Goal: Check status: Check status

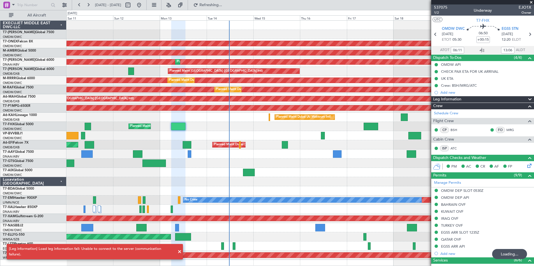
scroll to position [102, 0]
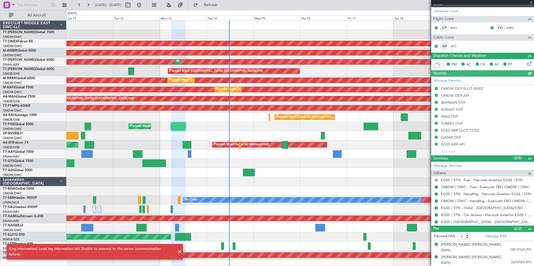
type input "[PERSON_NAME] (ANI)"
type input "7316"
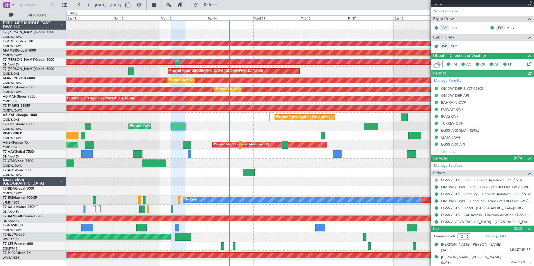
type input "[PERSON_NAME] (ANI)"
type input "7316"
type input "[PERSON_NAME] (ANI)"
type input "7316"
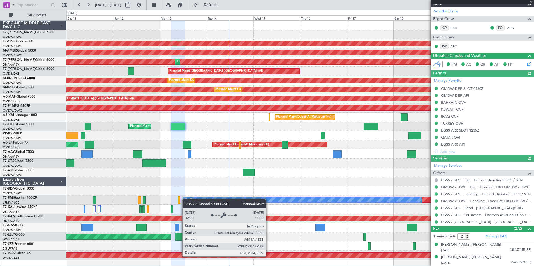
type input "[PERSON_NAME] (ANI)"
type input "7316"
type input "[PERSON_NAME] (ANI)"
type input "7316"
type input "[PERSON_NAME] (ANI)"
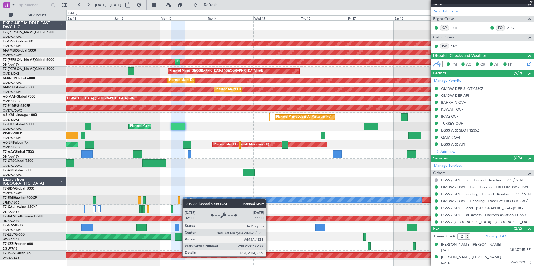
type input "7316"
type input "[PERSON_NAME] (ANI)"
type input "7316"
type input "[PERSON_NAME] (ANI)"
type input "7316"
